Goal: Book appointment/travel/reservation

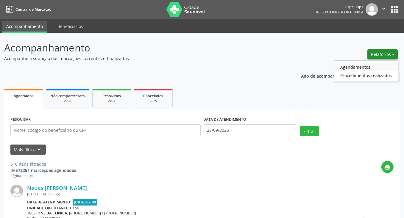
click at [360, 67] on link "Agendamentos" at bounding box center [366, 67] width 64 height 8
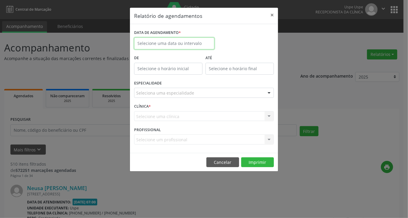
click at [167, 44] on input "text" at bounding box center [174, 43] width 80 height 12
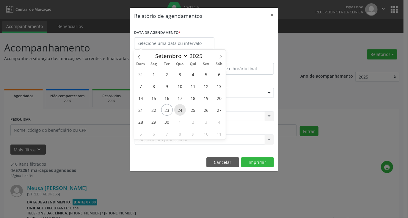
click at [182, 111] on span "24" at bounding box center [180, 110] width 12 height 12
type input "[DATE]"
click at [182, 111] on span "24" at bounding box center [180, 110] width 12 height 12
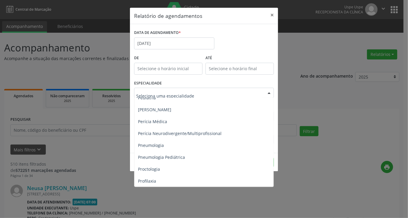
scroll to position [833, 0]
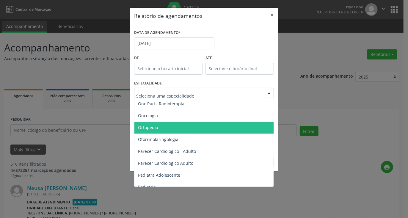
click at [156, 127] on span "Ortopedia" at bounding box center [148, 128] width 20 height 6
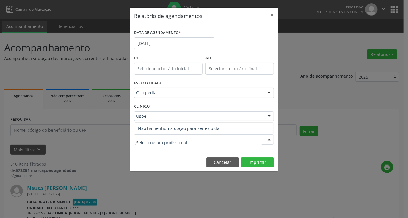
click at [195, 140] on div at bounding box center [204, 140] width 140 height 10
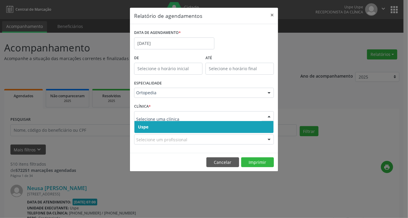
click at [152, 126] on span "Uspe" at bounding box center [204, 127] width 139 height 12
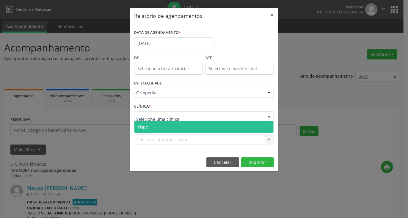
click at [170, 125] on span "Uspe" at bounding box center [204, 127] width 139 height 12
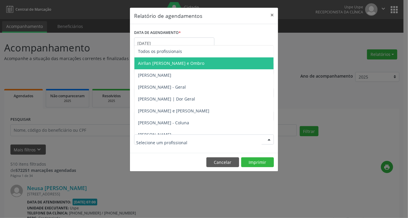
click at [159, 63] on span "Airllan [PERSON_NAME] e Ombro" at bounding box center [171, 63] width 66 height 6
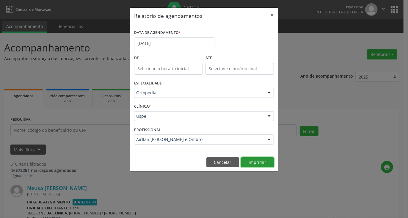
click at [258, 160] on button "Imprimir" at bounding box center [257, 162] width 33 height 10
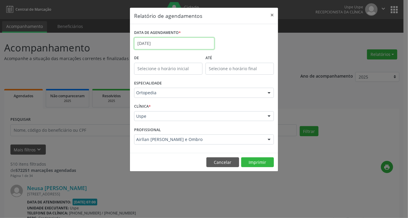
click at [173, 40] on input "[DATE]" at bounding box center [174, 43] width 80 height 12
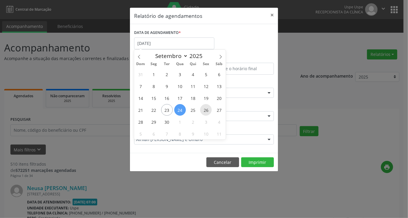
click at [206, 111] on span "26" at bounding box center [206, 110] width 12 height 12
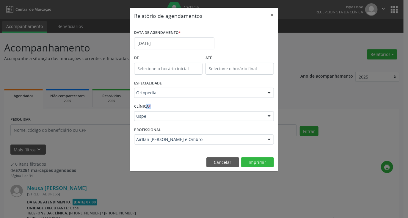
click at [206, 111] on div "CLÍNICA * Uspe Uspe Nenhum resultado encontrado para: " " Não há nenhuma opção …" at bounding box center [204, 113] width 143 height 23
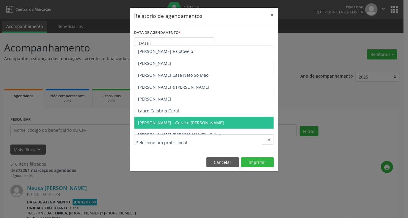
scroll to position [292, 0]
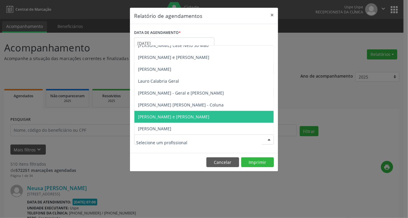
click at [154, 118] on span "[PERSON_NAME] e [PERSON_NAME]" at bounding box center [173, 117] width 71 height 6
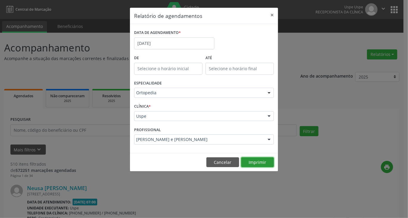
click at [267, 159] on button "Imprimir" at bounding box center [257, 162] width 33 height 10
